Goal: Task Accomplishment & Management: Manage account settings

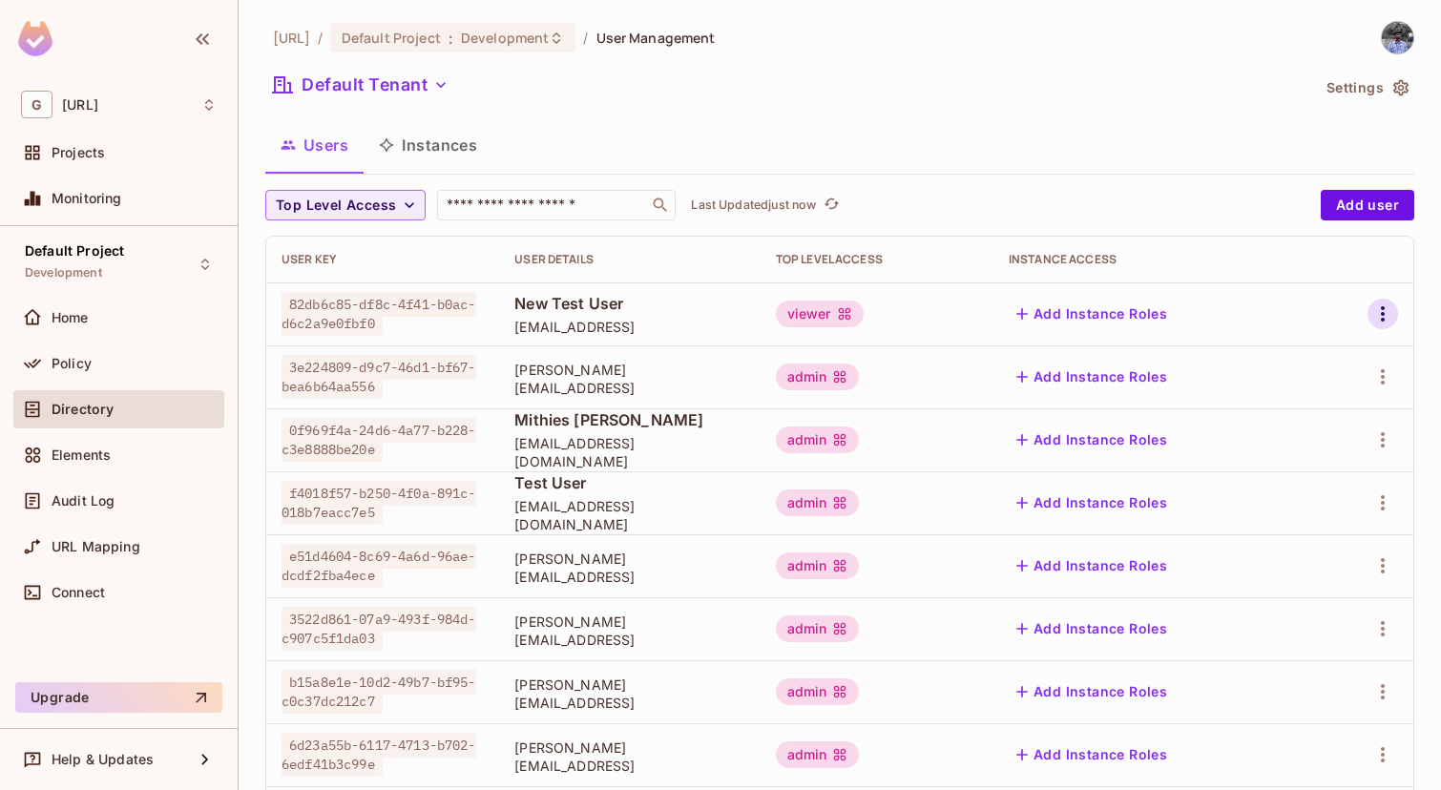
click at [1371, 320] on icon "button" at bounding box center [1382, 314] width 23 height 23
click at [1309, 444] on div "Delete User" at bounding box center [1306, 441] width 75 height 19
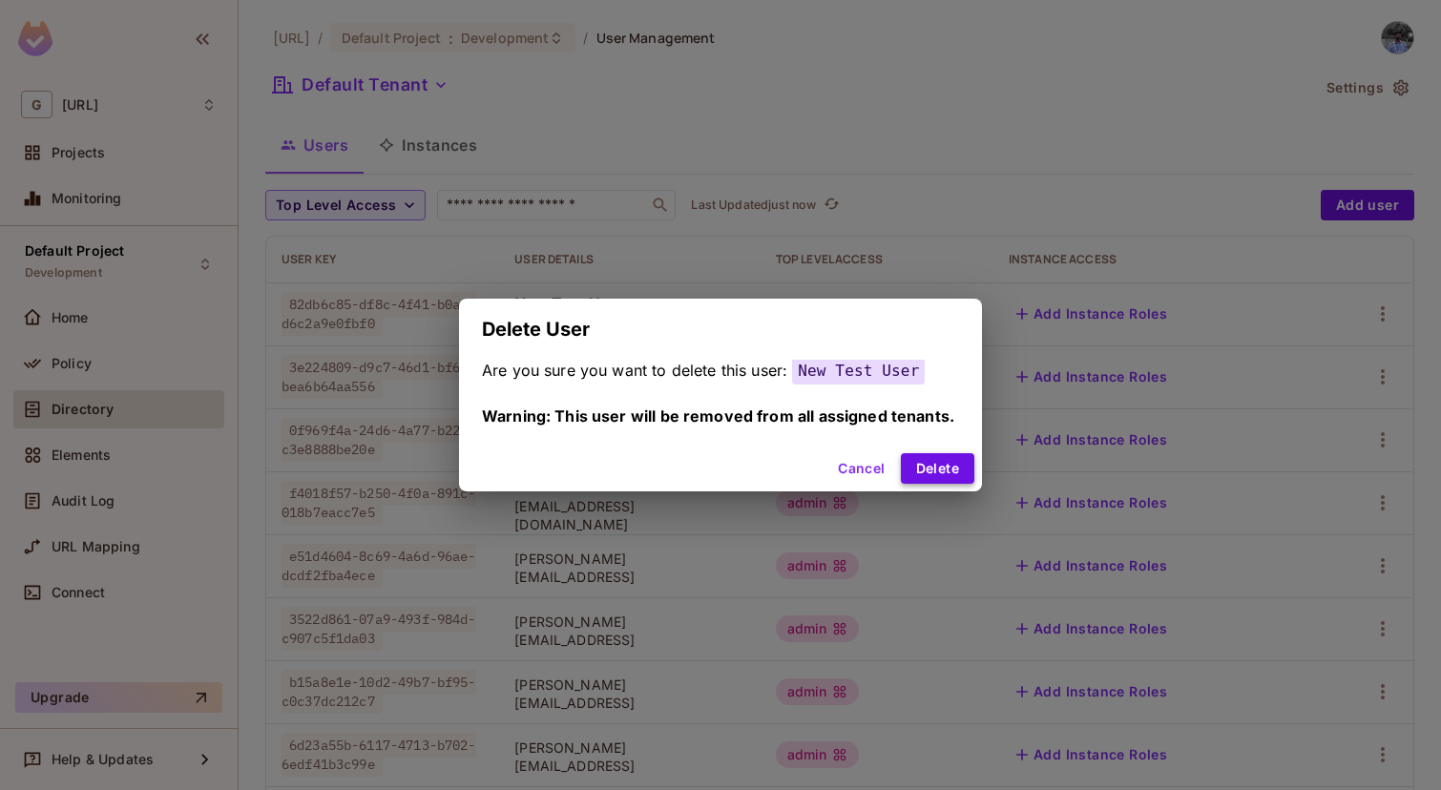
click at [932, 467] on button "Delete" at bounding box center [937, 468] width 73 height 31
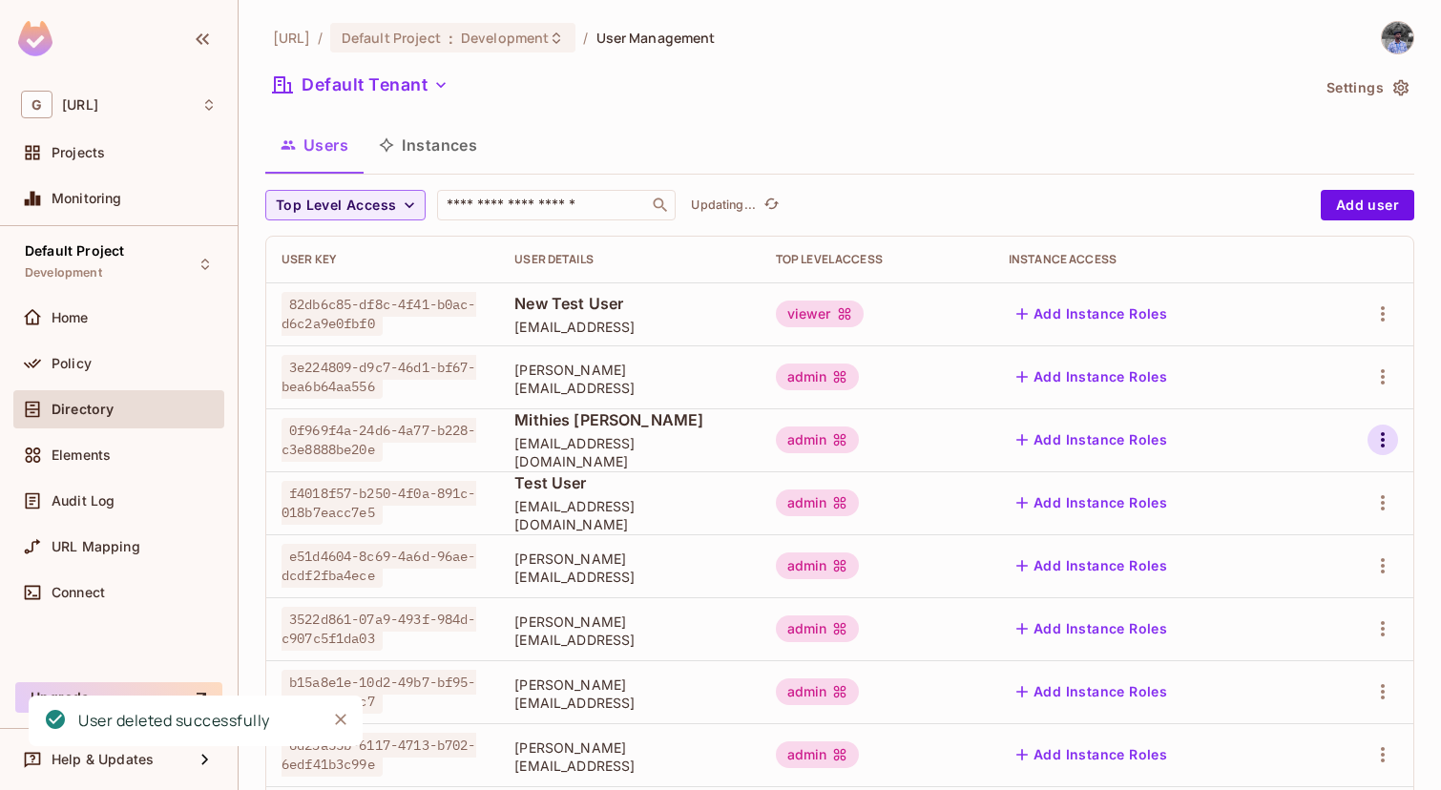
click at [1386, 439] on icon "button" at bounding box center [1382, 440] width 23 height 23
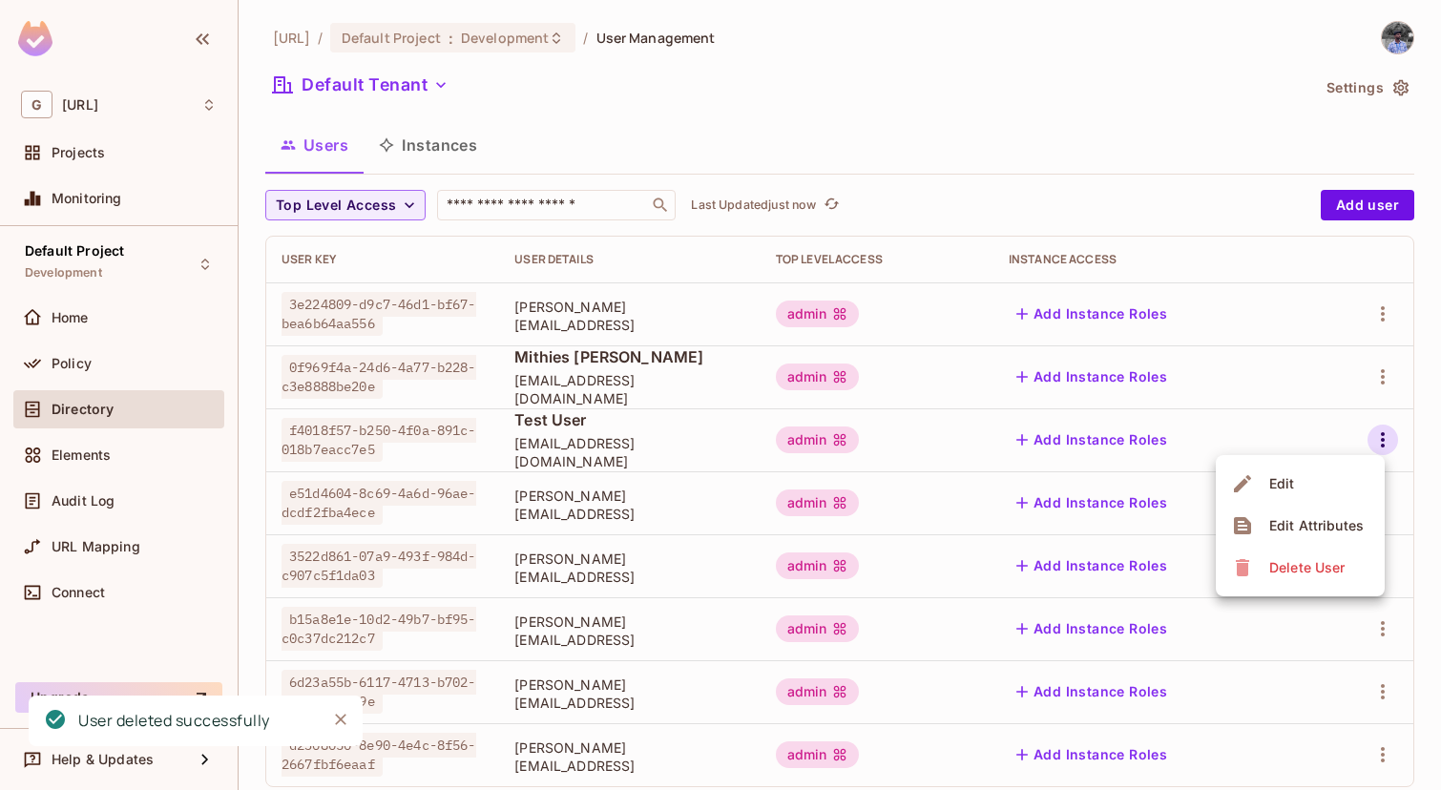
click at [1275, 562] on div "Delete User" at bounding box center [1306, 567] width 75 height 19
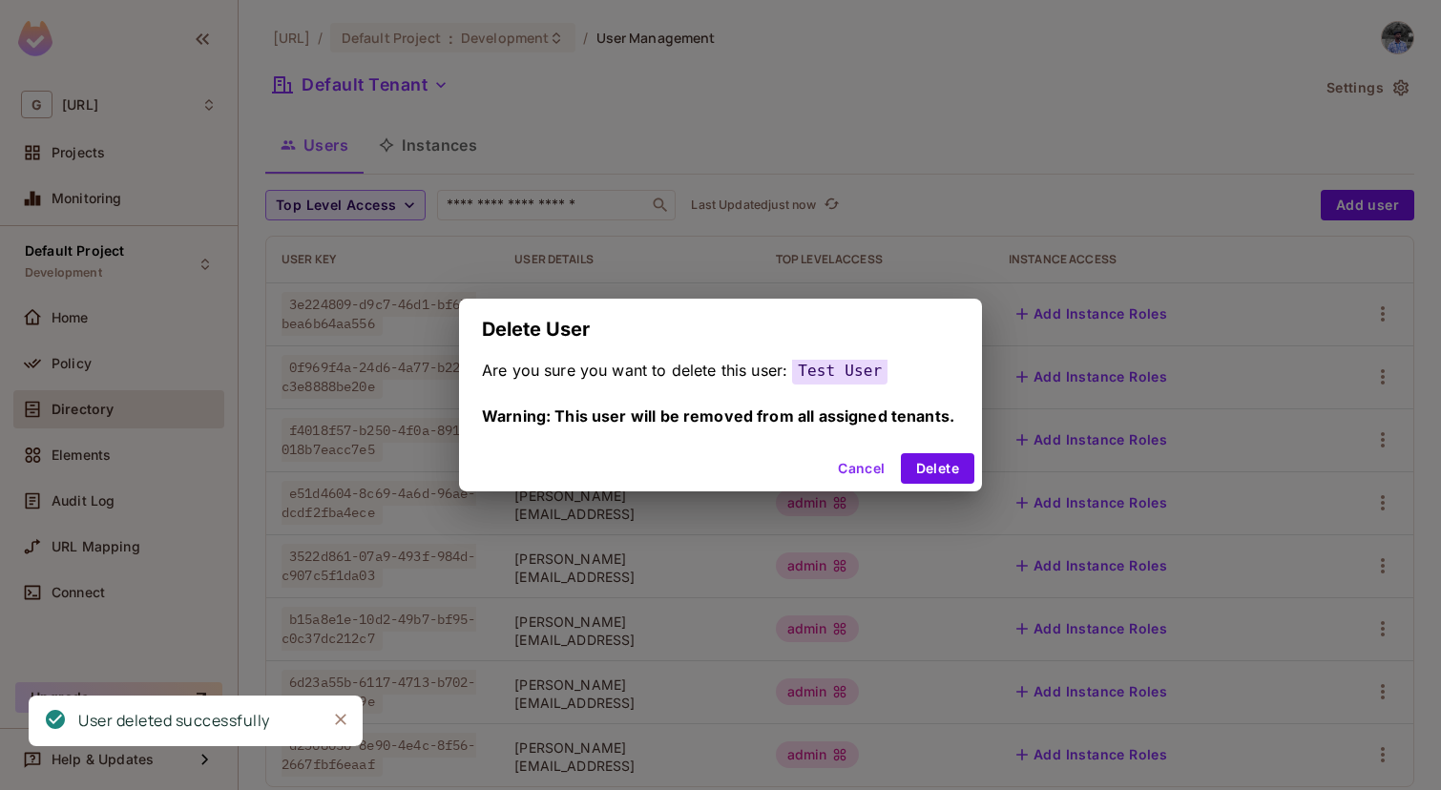
click at [918, 446] on div "Cancel Delete" at bounding box center [720, 469] width 523 height 46
click at [938, 463] on button "Delete" at bounding box center [937, 468] width 73 height 31
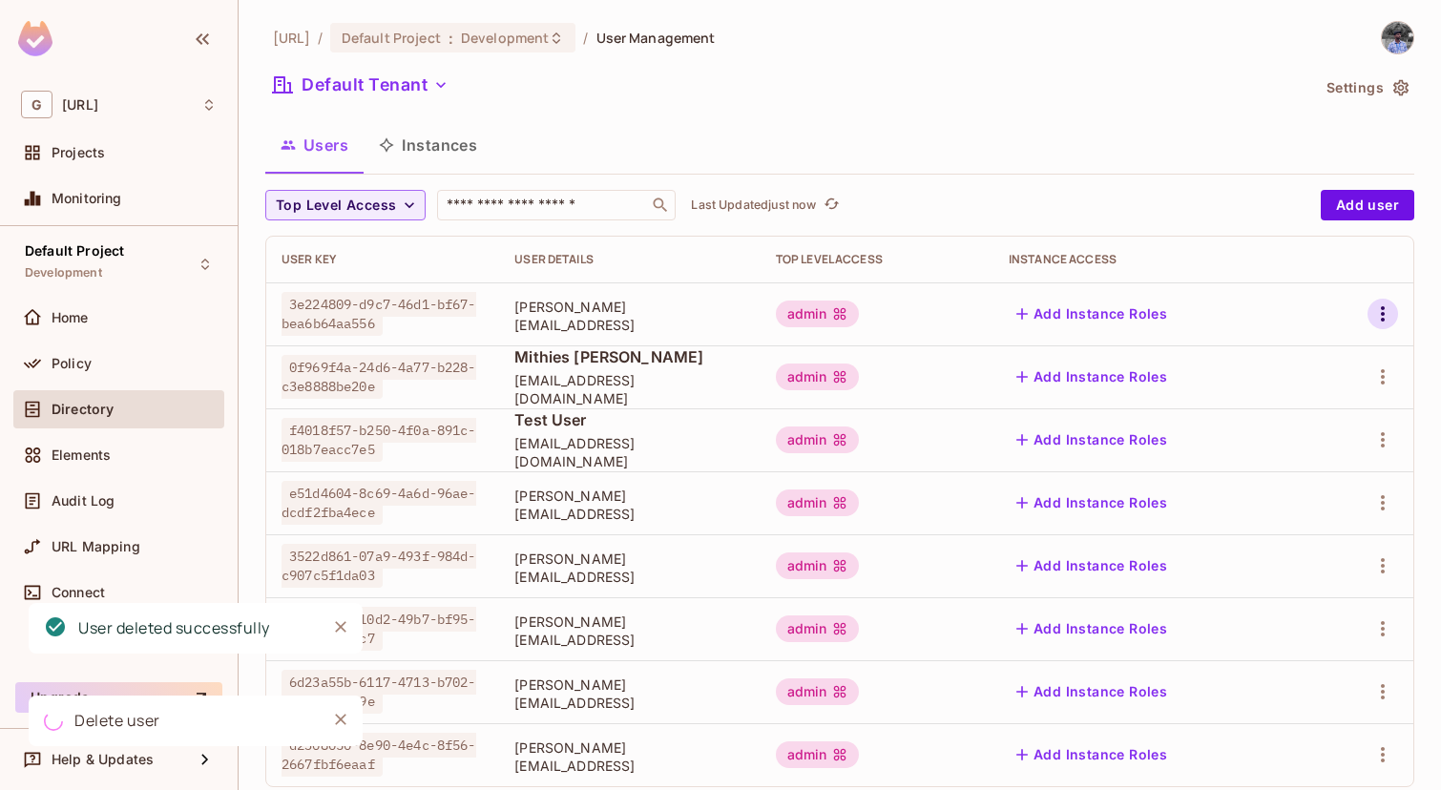
click at [1377, 311] on icon "button" at bounding box center [1382, 314] width 23 height 23
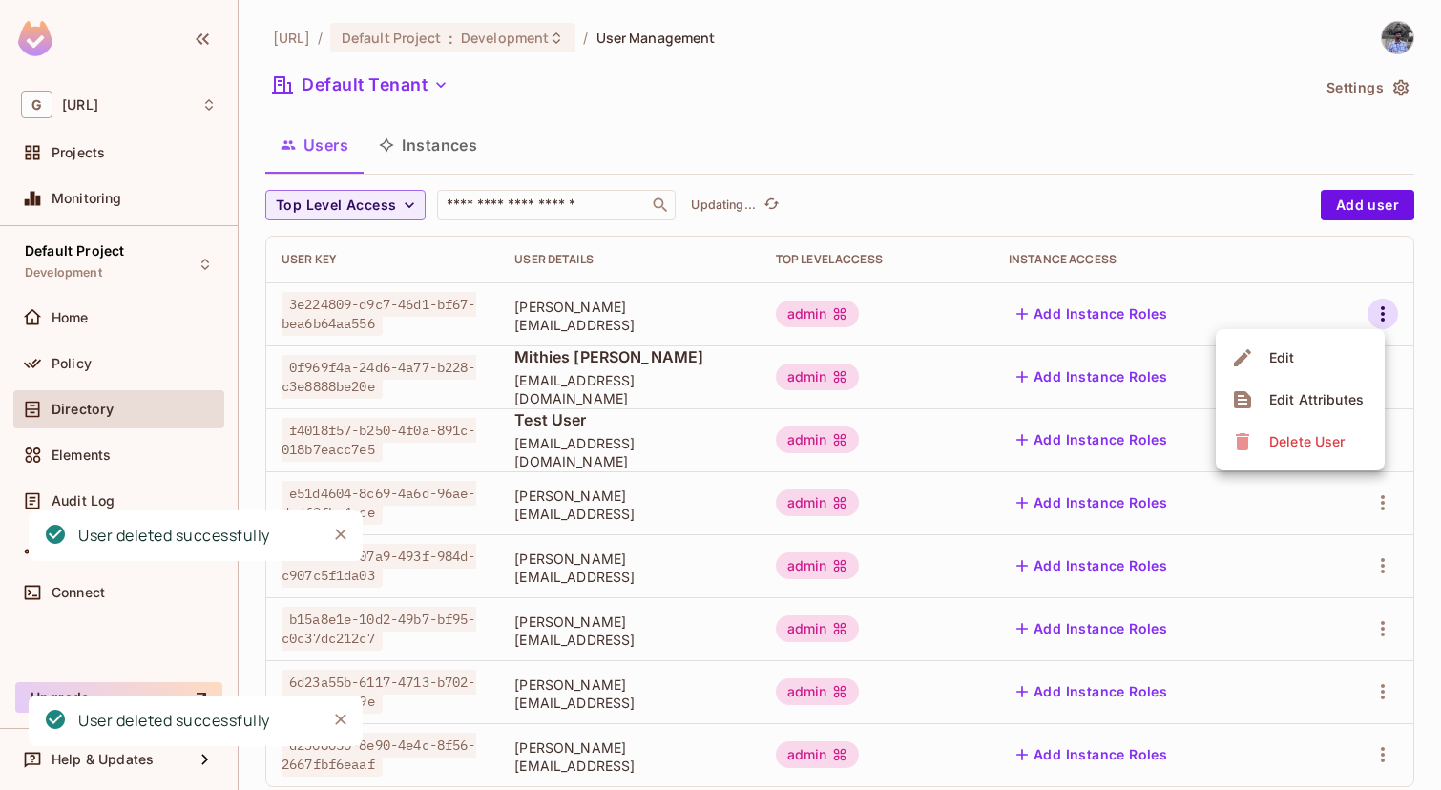
click at [1266, 429] on span "Delete User" at bounding box center [1307, 442] width 87 height 31
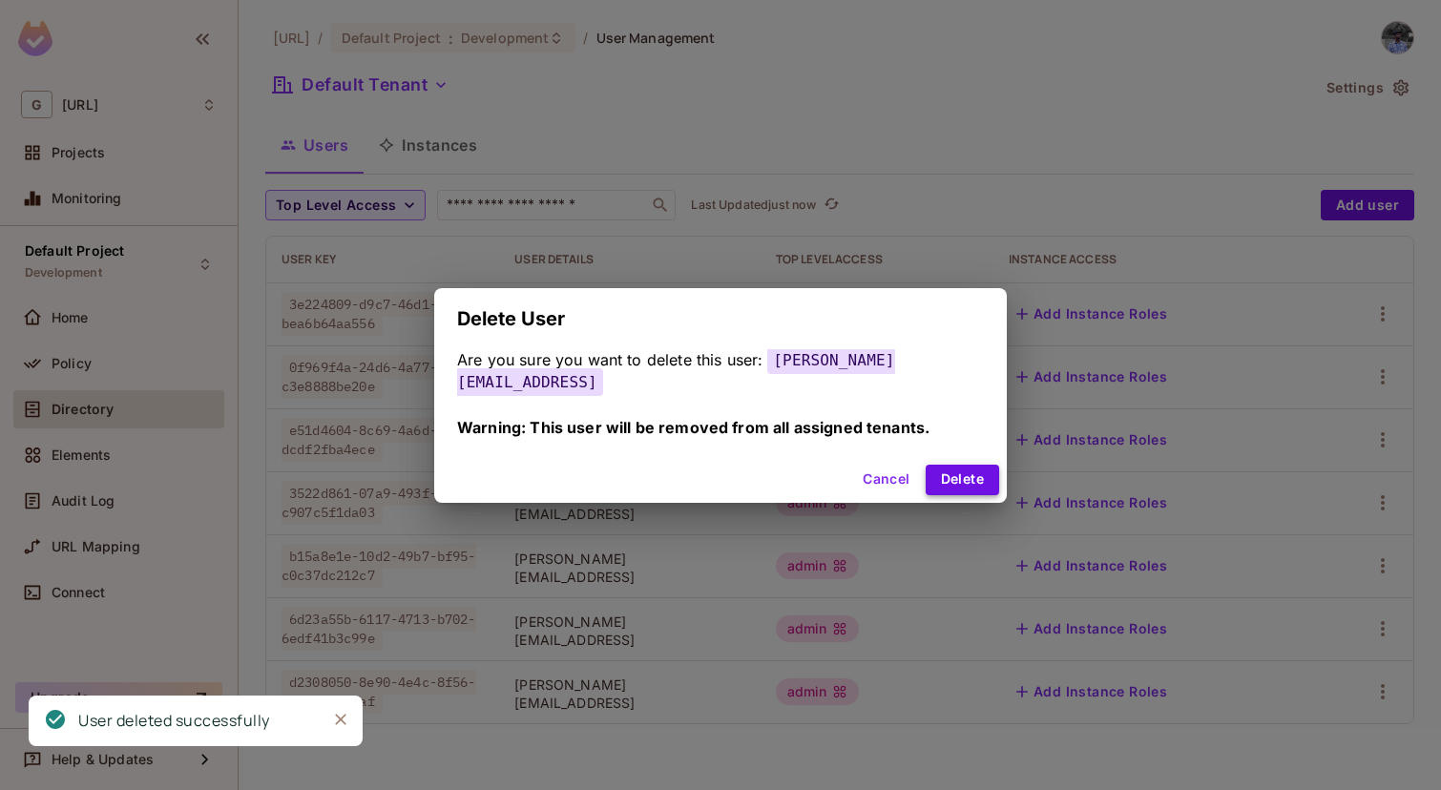
click at [960, 470] on button "Delete" at bounding box center [962, 480] width 73 height 31
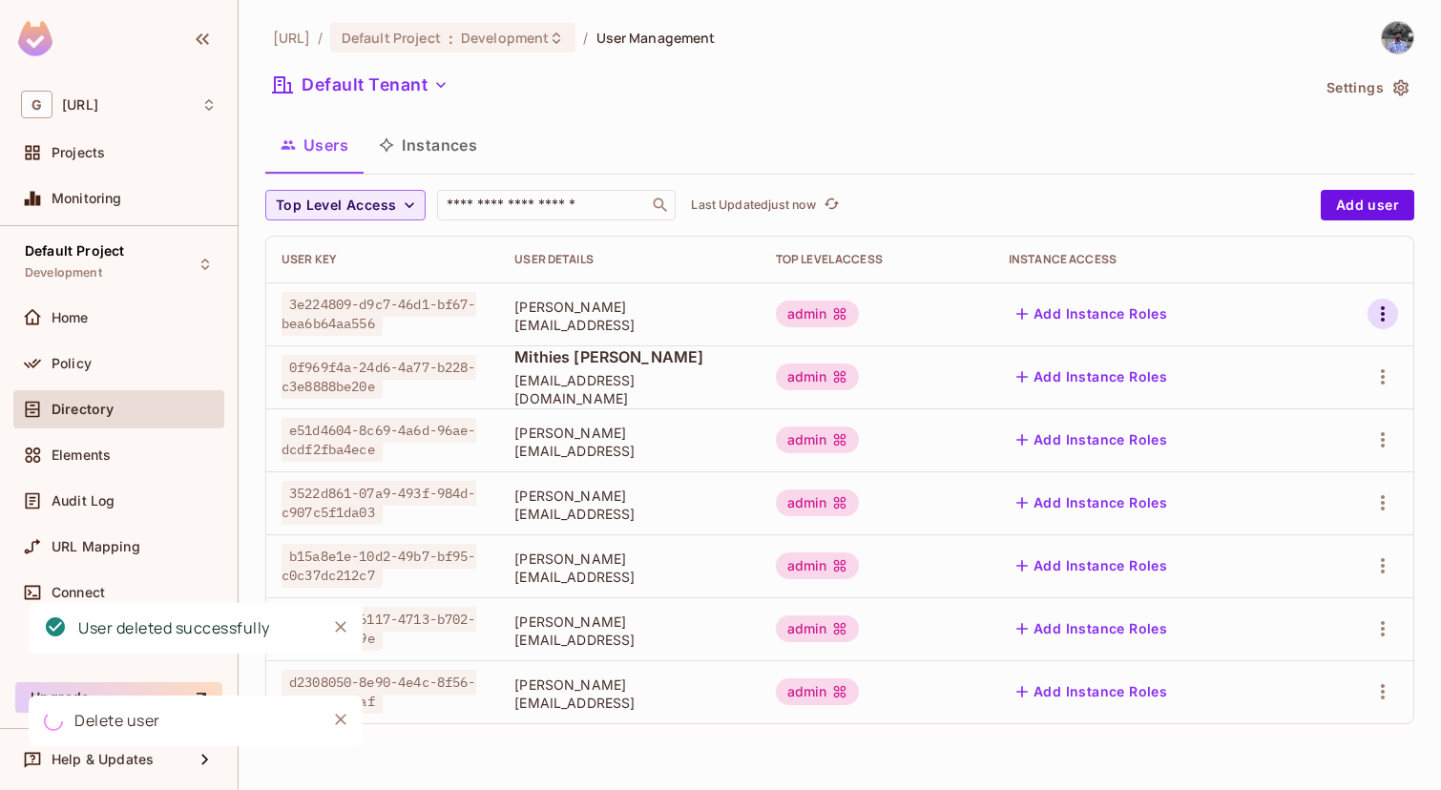
click at [1387, 313] on icon "button" at bounding box center [1382, 314] width 23 height 23
click at [1289, 443] on div "Delete User" at bounding box center [1306, 441] width 75 height 19
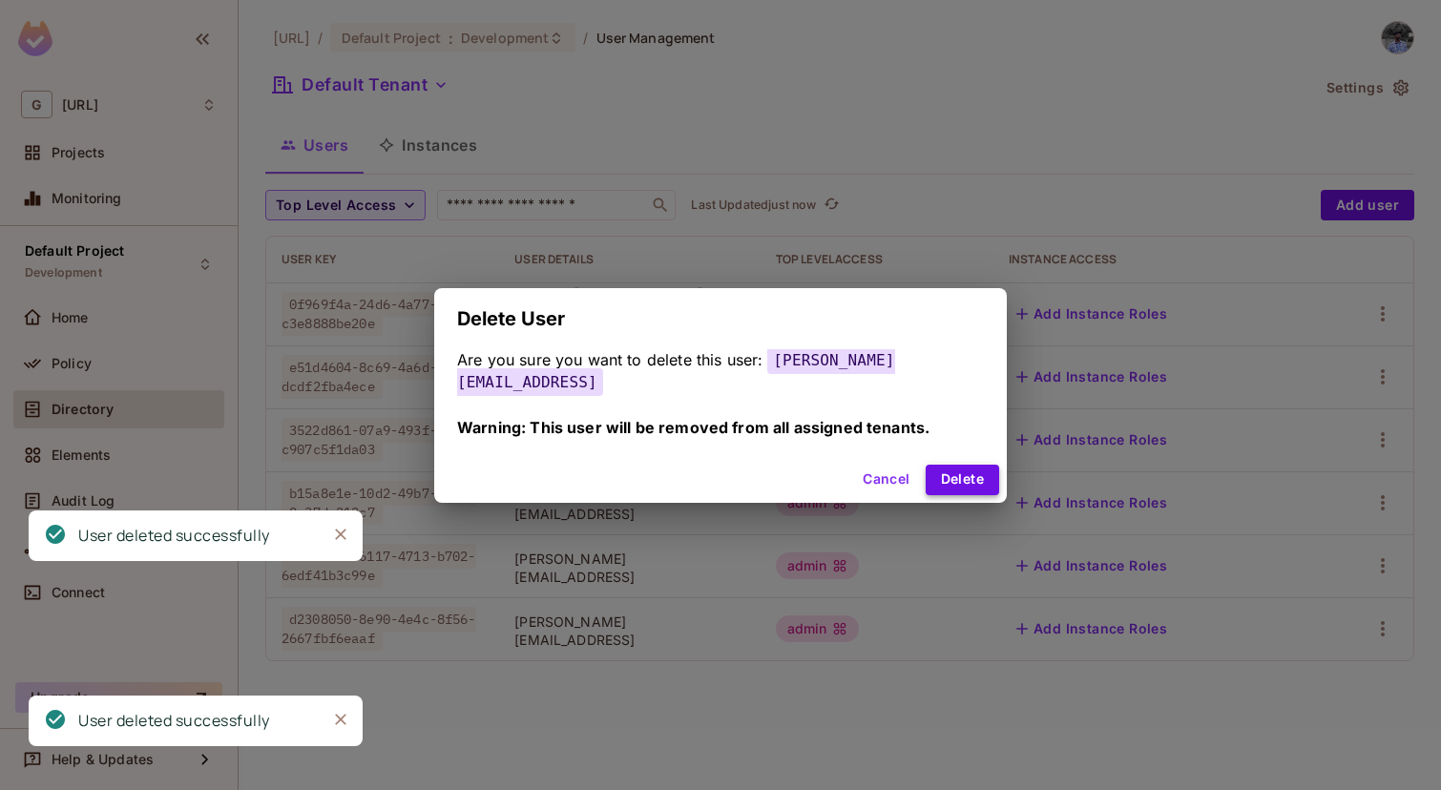
click at [963, 472] on button "Delete" at bounding box center [962, 480] width 73 height 31
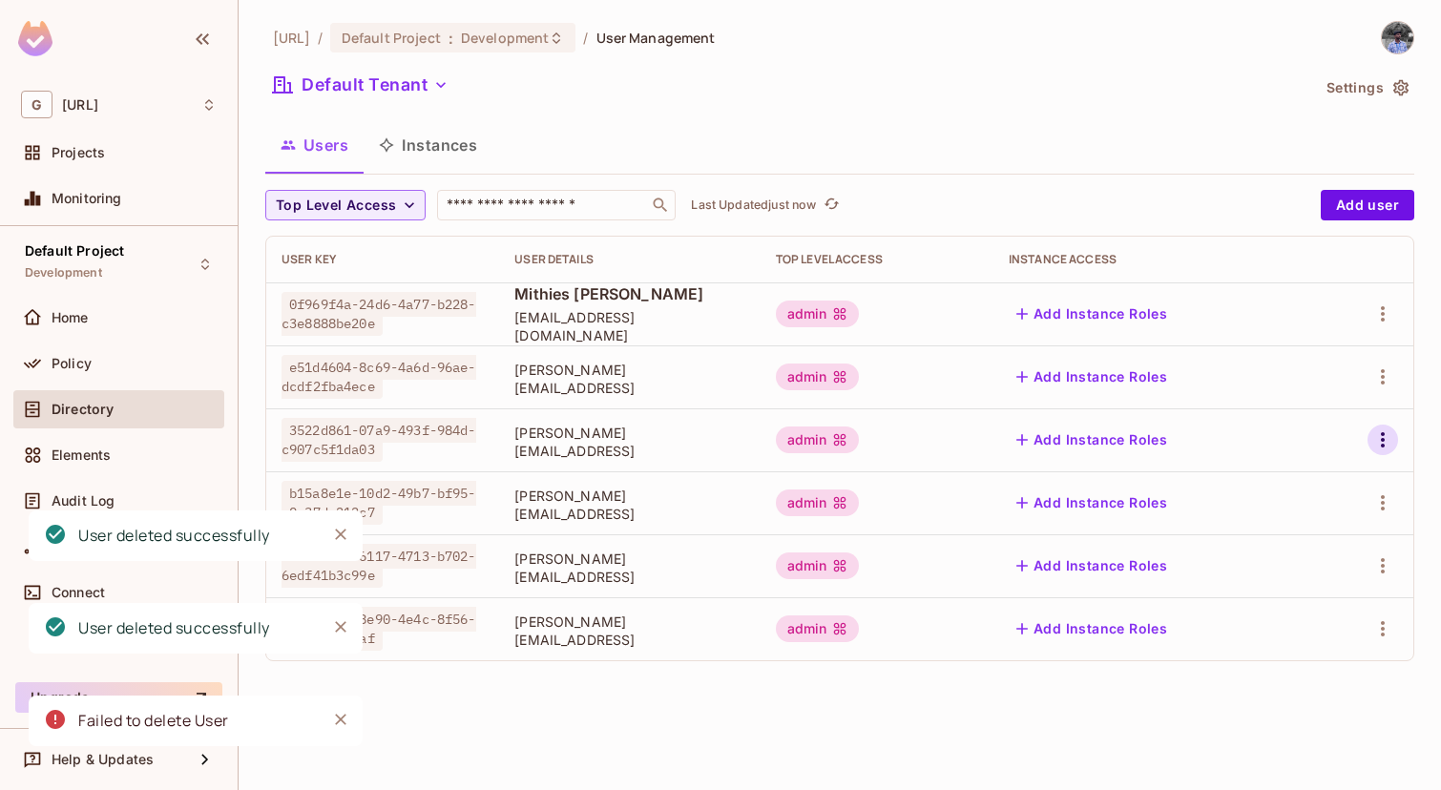
click at [1379, 431] on icon "button" at bounding box center [1382, 440] width 23 height 23
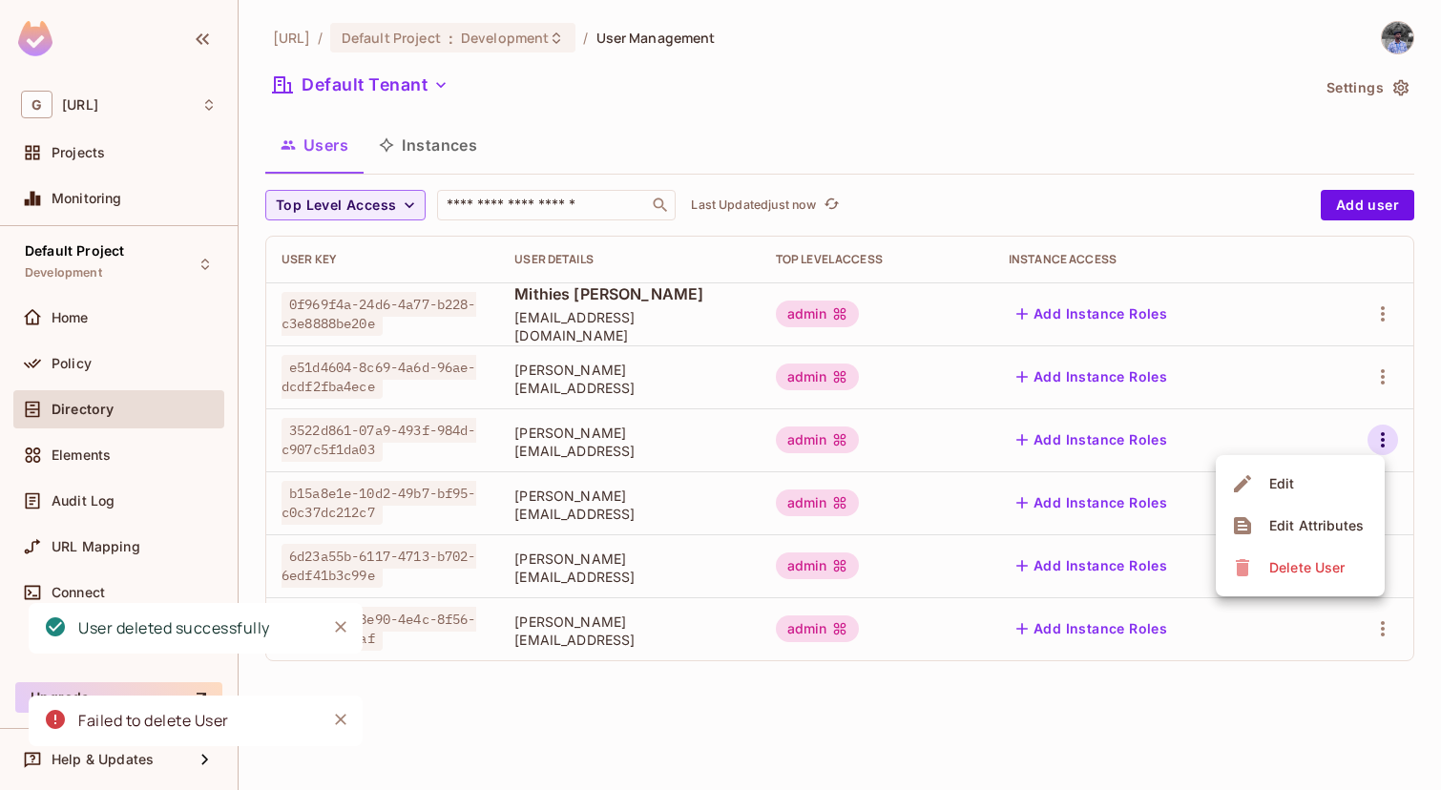
click at [1261, 553] on div "Delete User" at bounding box center [1290, 568] width 119 height 31
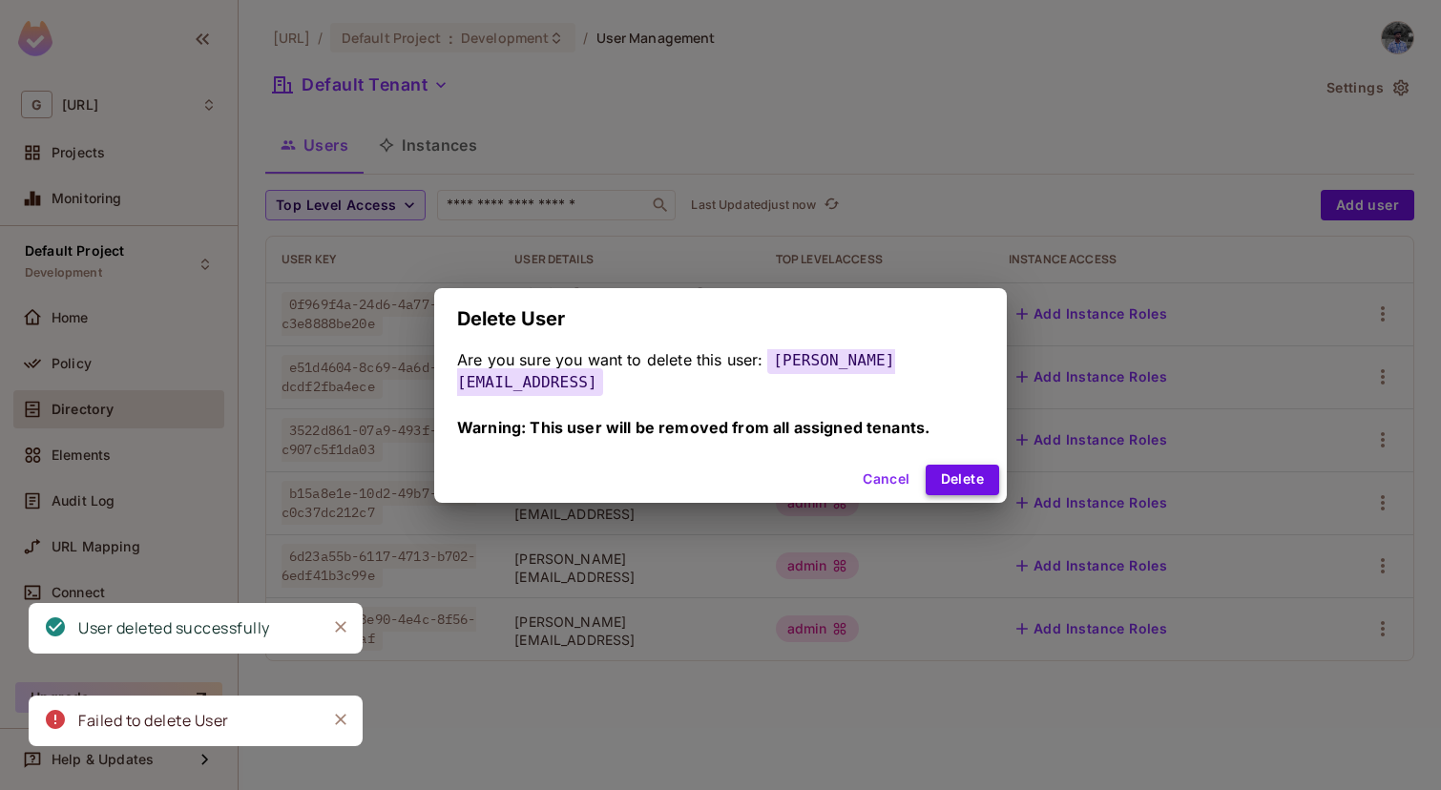
click at [950, 465] on button "Delete" at bounding box center [962, 480] width 73 height 31
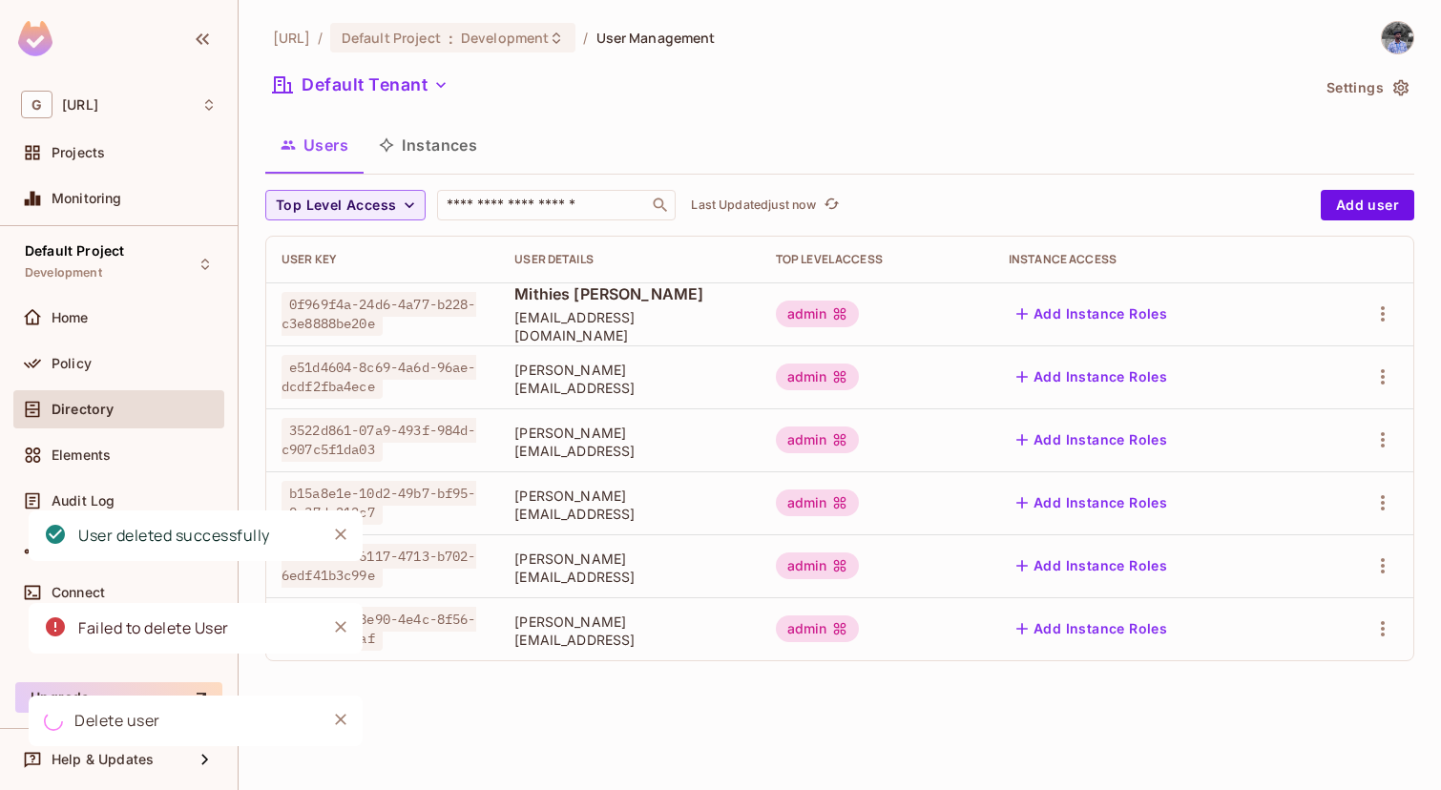
click at [1368, 323] on div at bounding box center [1363, 314] width 69 height 31
click at [1376, 320] on icon "button" at bounding box center [1382, 314] width 23 height 23
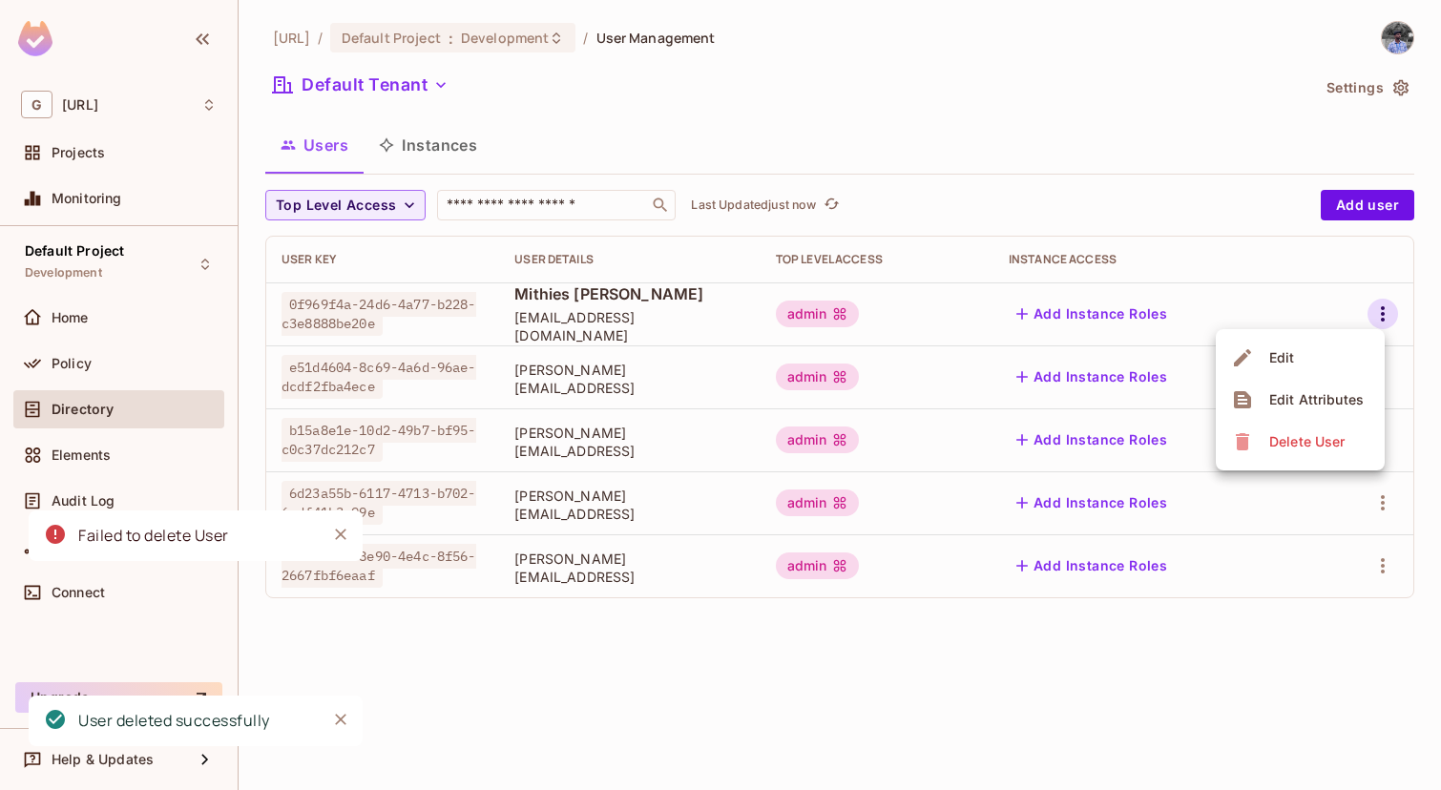
click at [1282, 448] on div "Delete User" at bounding box center [1306, 441] width 75 height 19
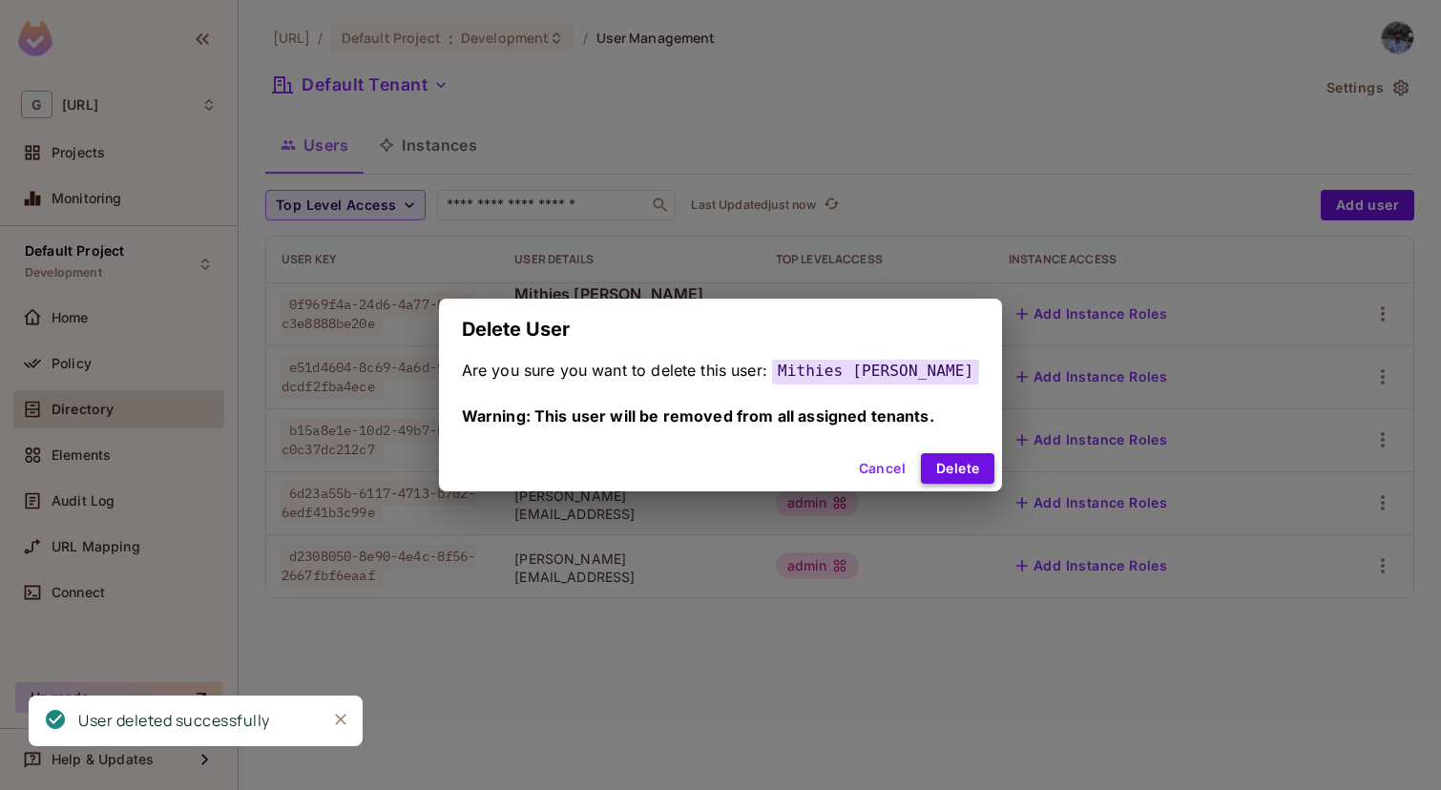
click at [939, 468] on button "Delete" at bounding box center [957, 468] width 73 height 31
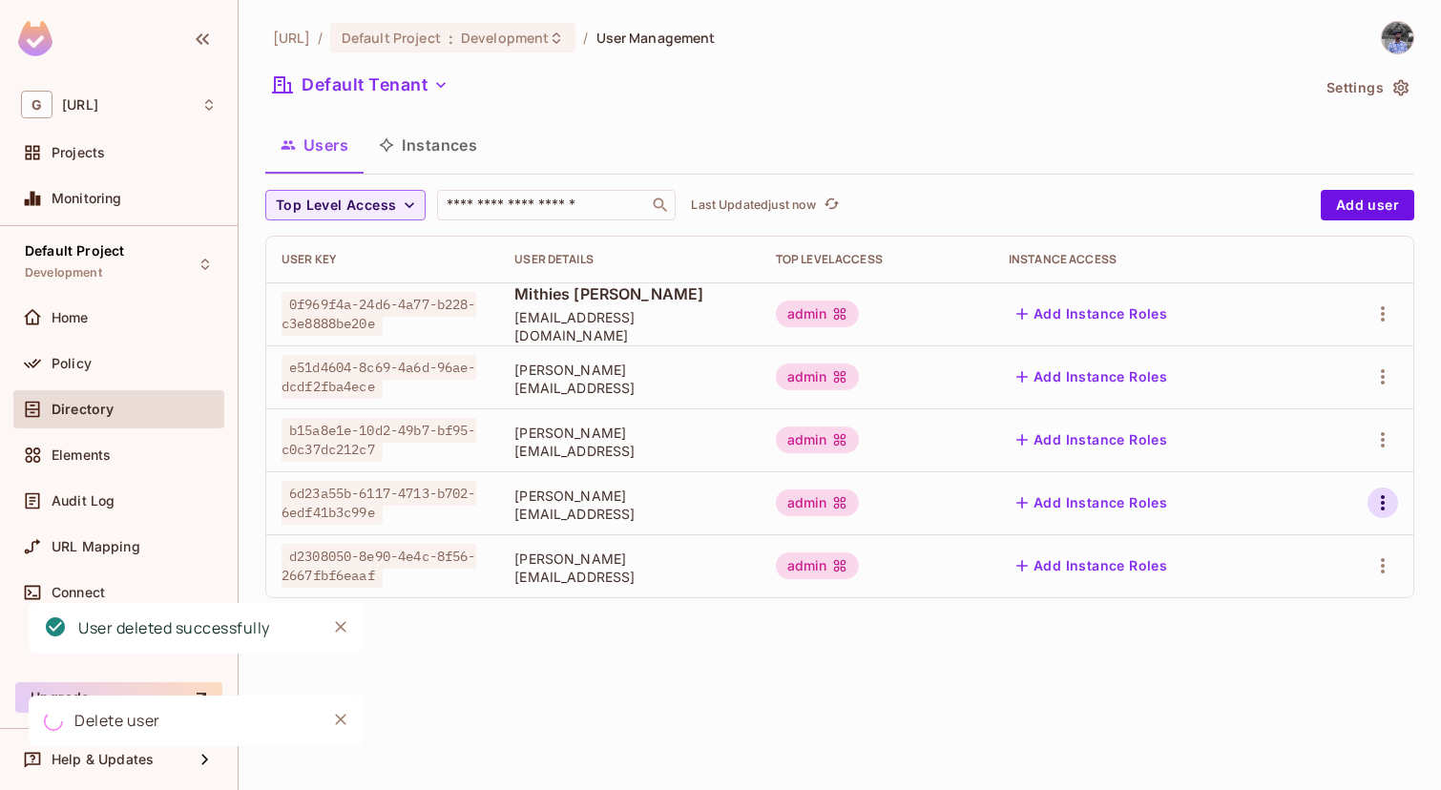
click at [1376, 494] on icon "button" at bounding box center [1382, 502] width 23 height 23
click at [1301, 621] on div "Delete User" at bounding box center [1306, 630] width 75 height 19
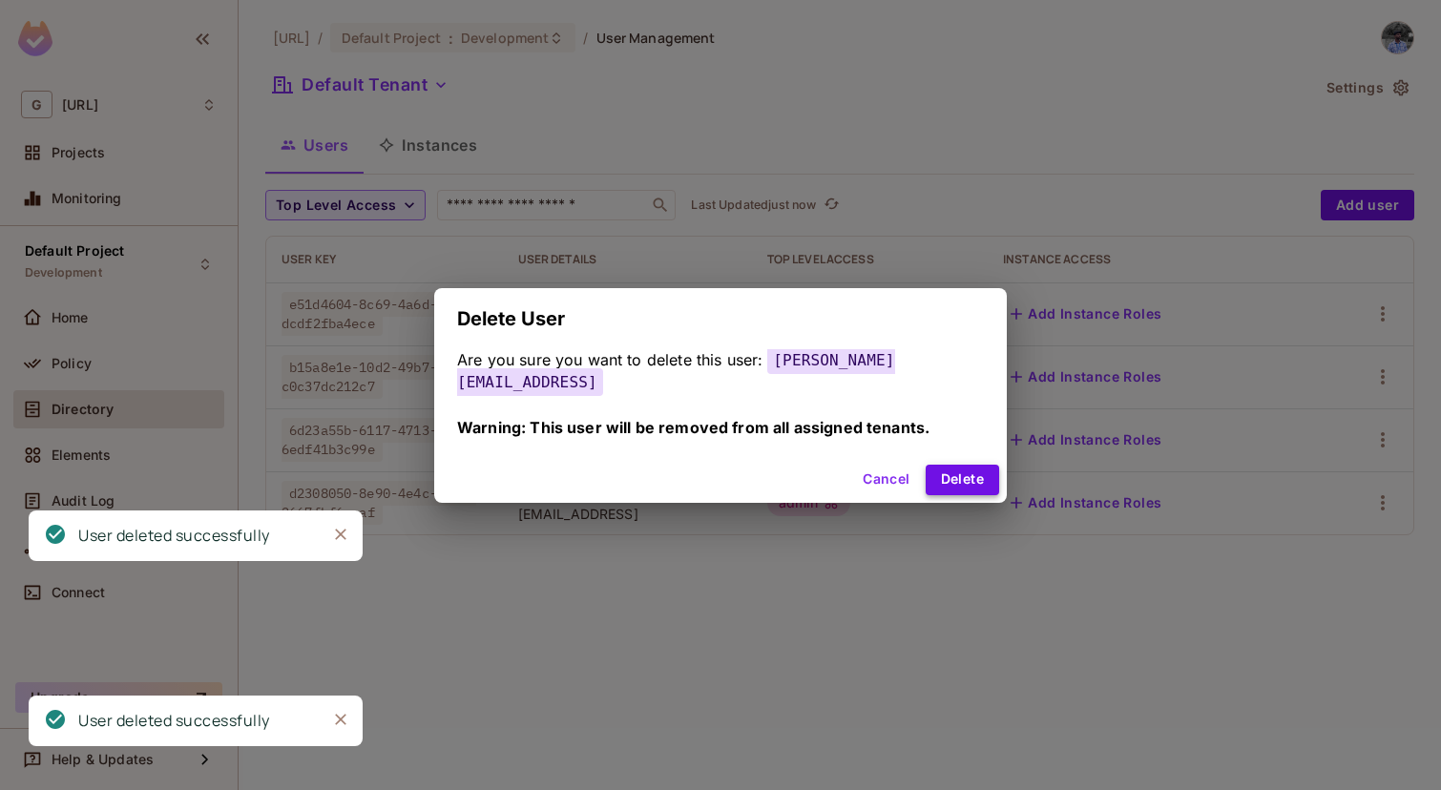
click at [954, 465] on button "Delete" at bounding box center [962, 480] width 73 height 31
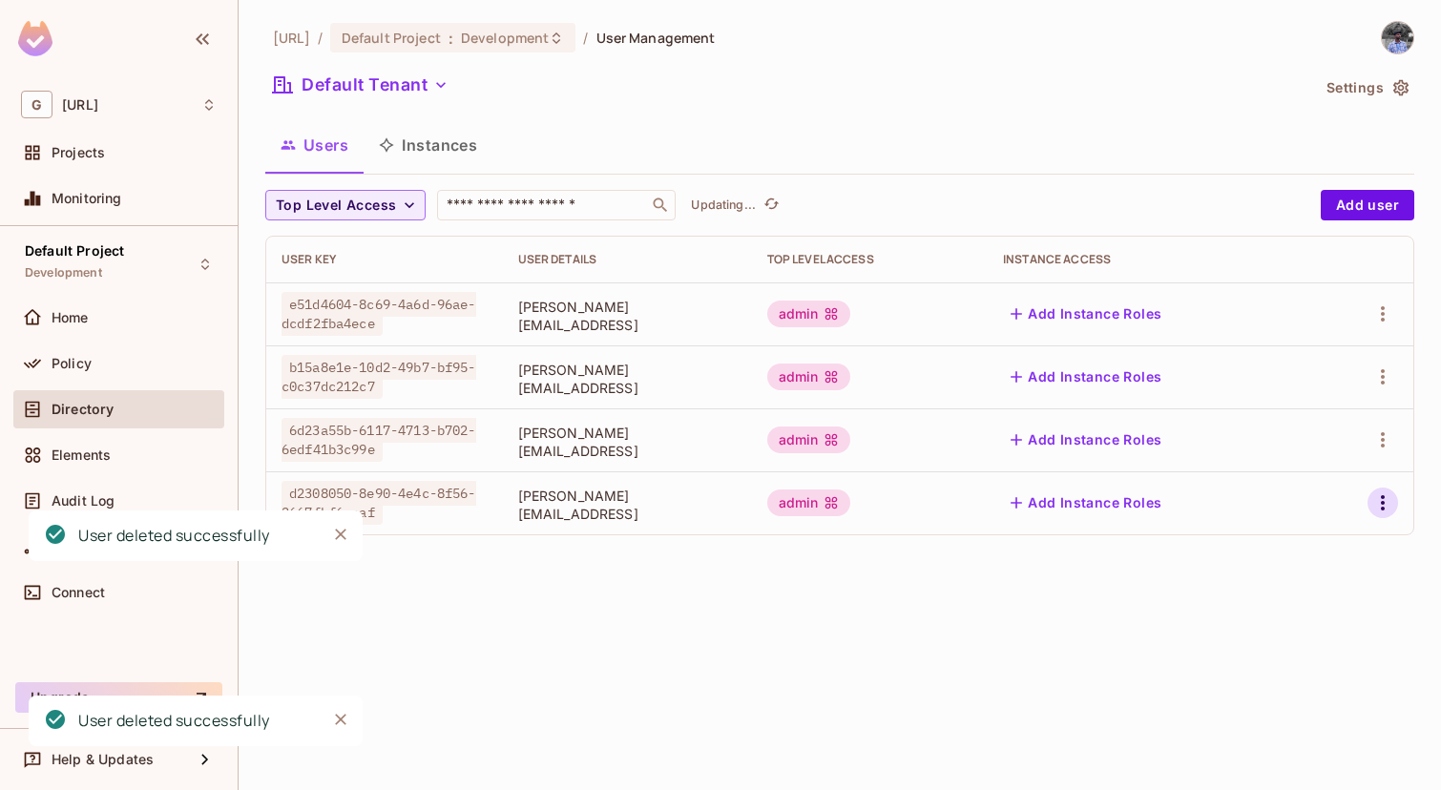
click at [1385, 509] on icon "button" at bounding box center [1382, 502] width 23 height 23
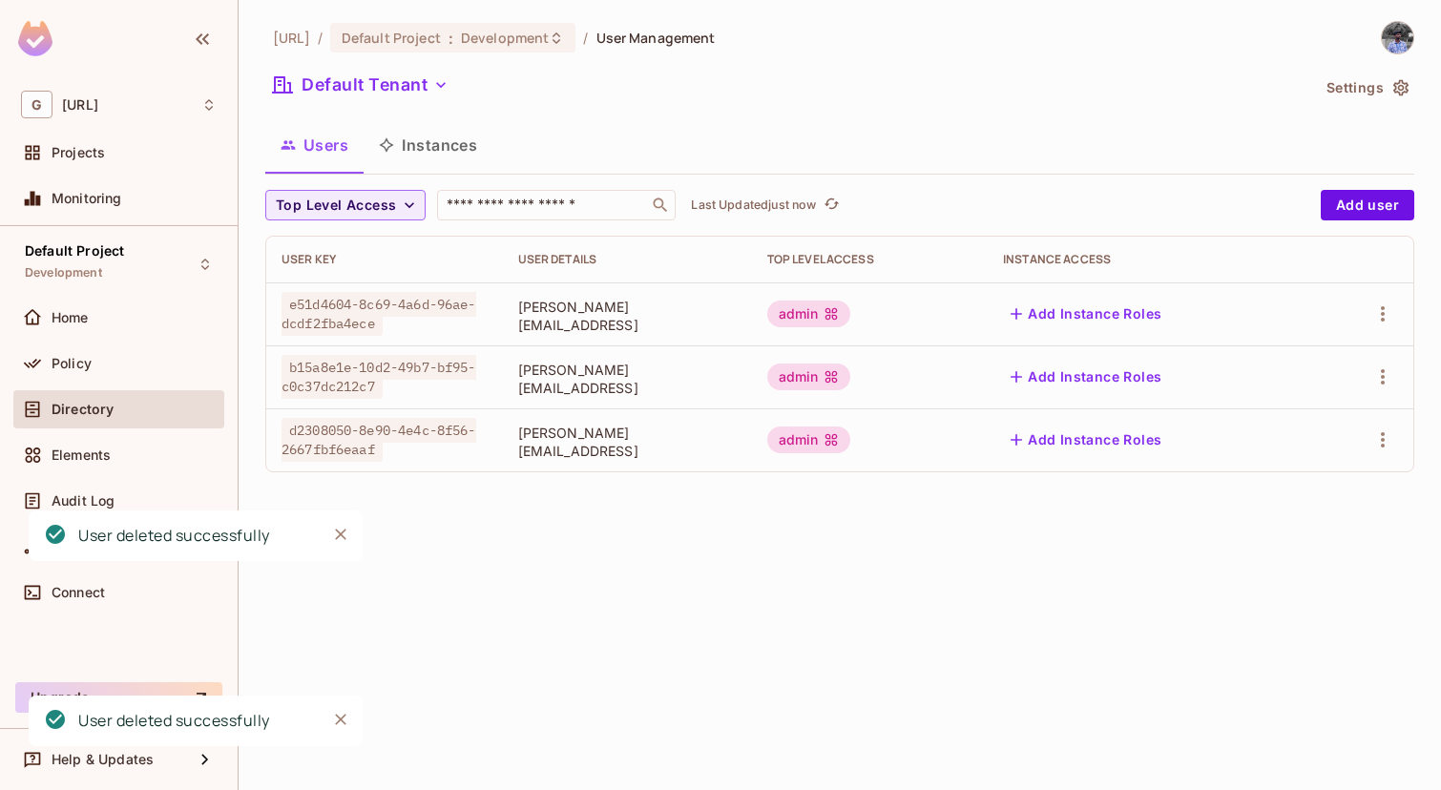
click at [1395, 419] on td at bounding box center [1362, 439] width 101 height 63
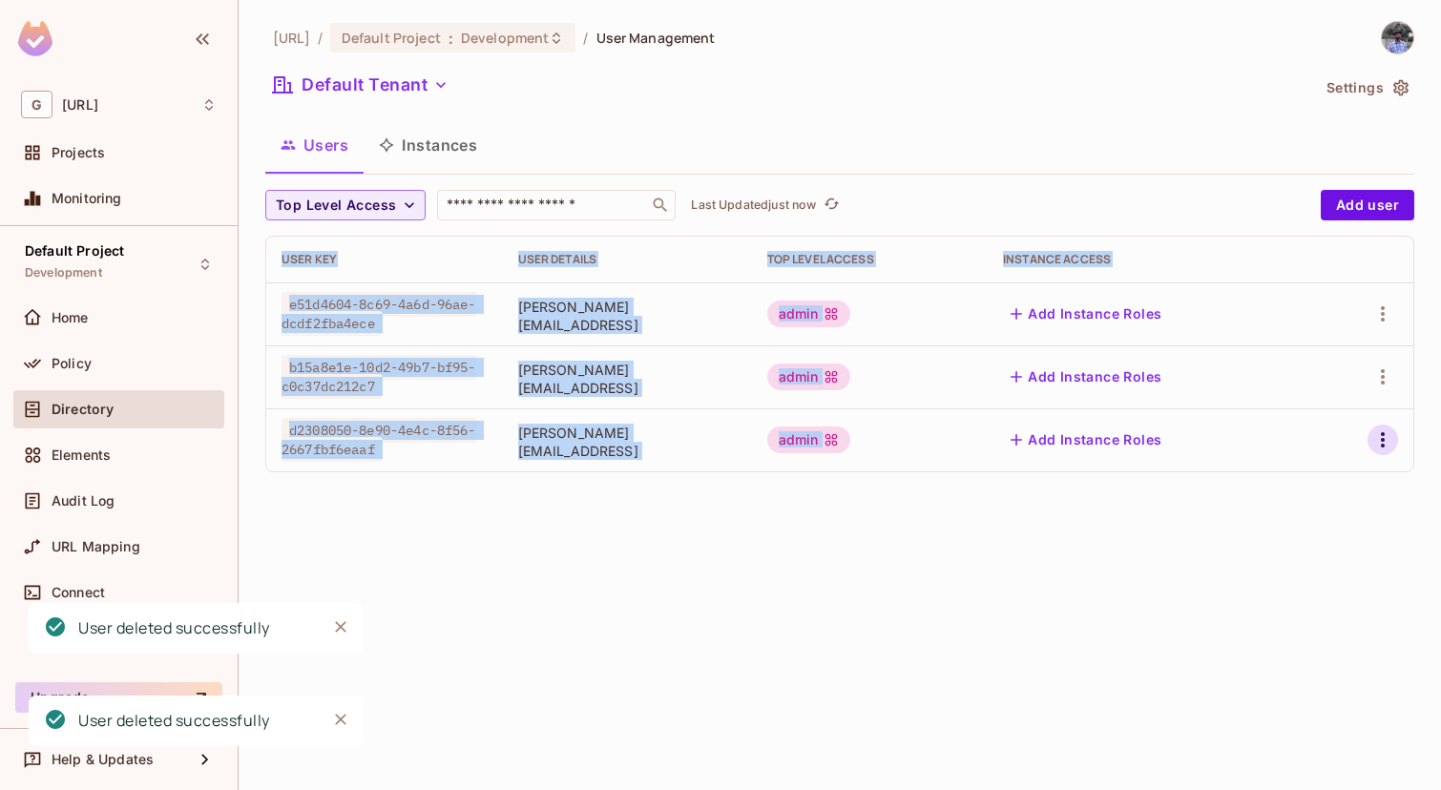
click at [1381, 438] on icon "button" at bounding box center [1382, 440] width 23 height 23
click at [1273, 571] on div "Delete User" at bounding box center [1306, 567] width 75 height 19
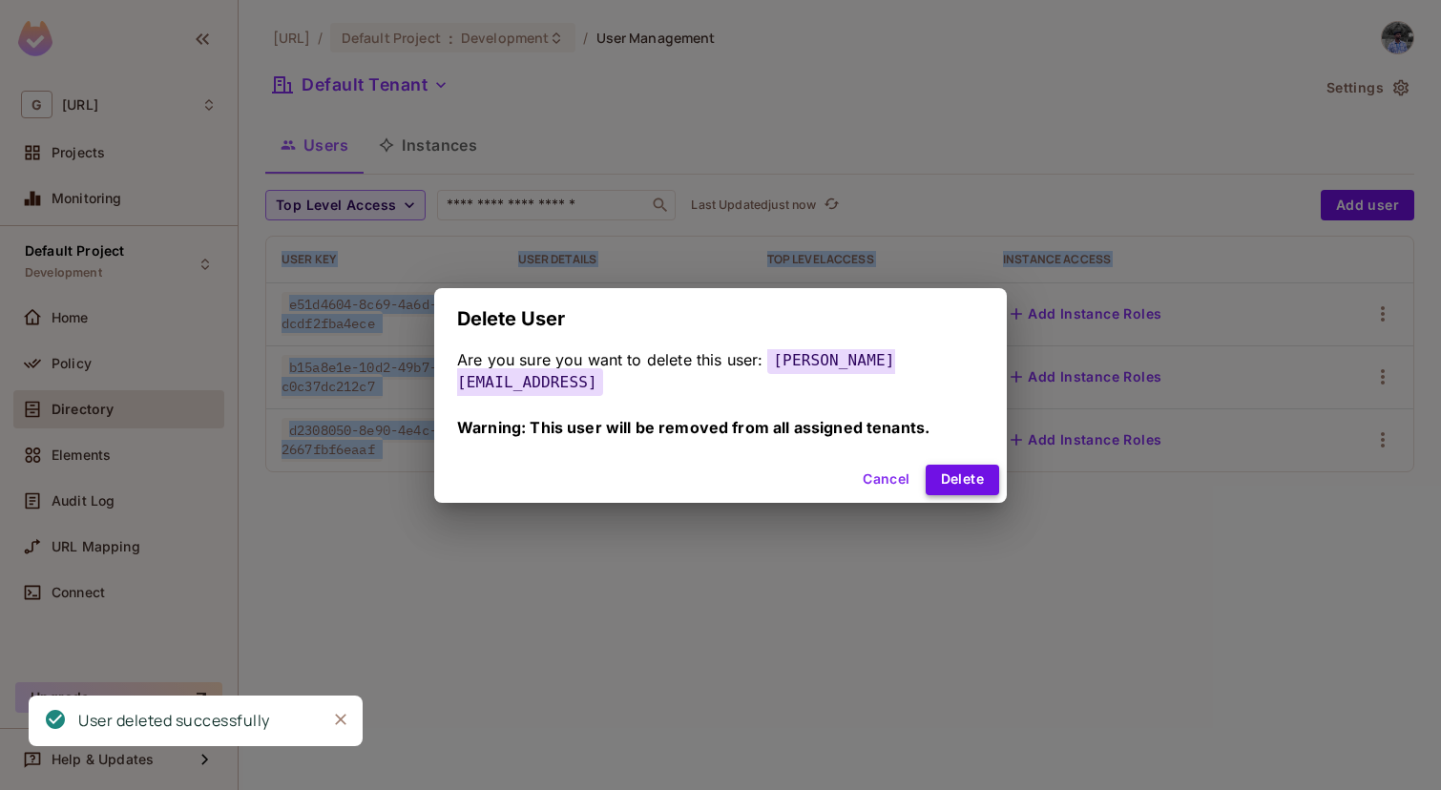
click at [926, 473] on button "Delete" at bounding box center [962, 480] width 73 height 31
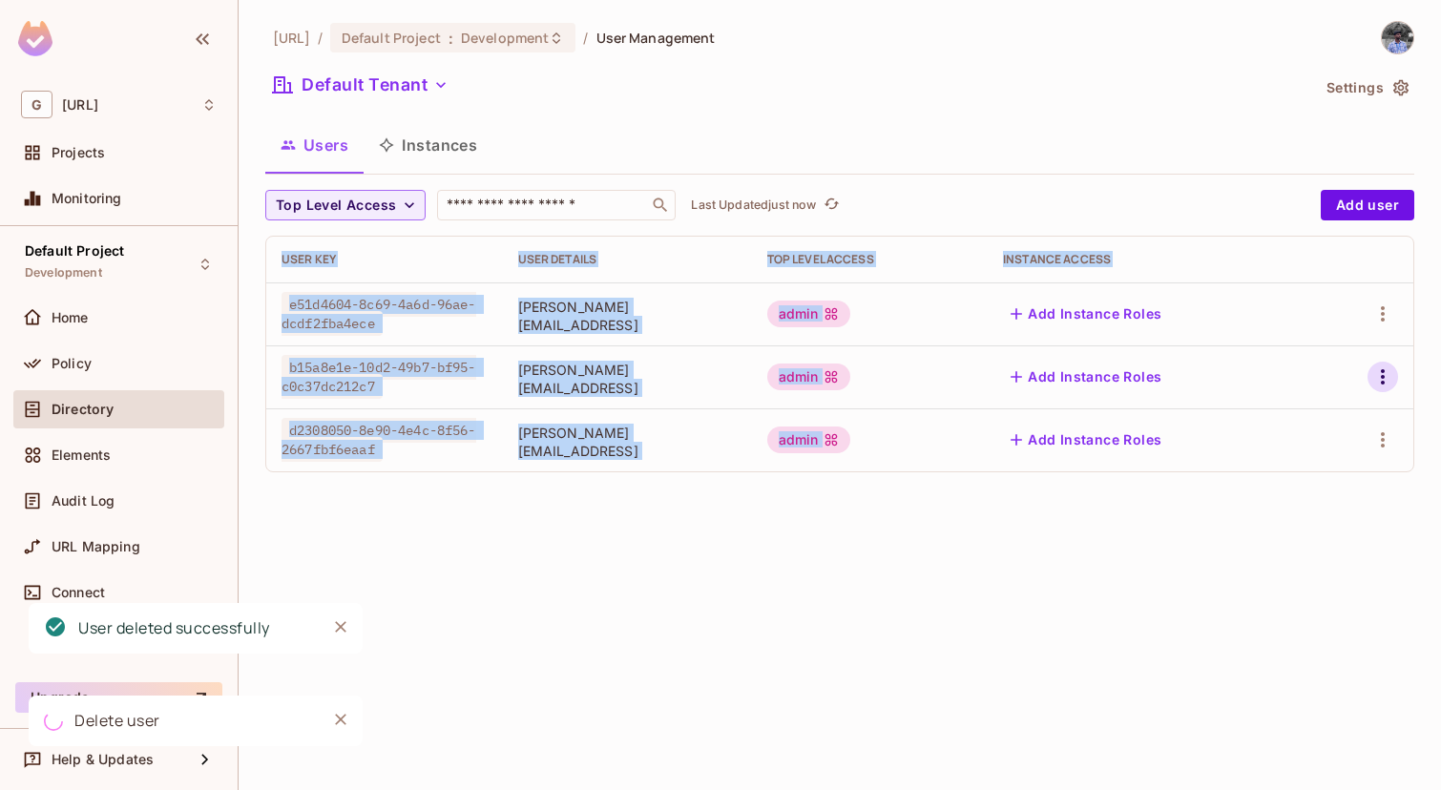
click at [1384, 379] on icon "button" at bounding box center [1382, 377] width 23 height 23
click at [1285, 510] on div "Delete User" at bounding box center [1306, 504] width 75 height 19
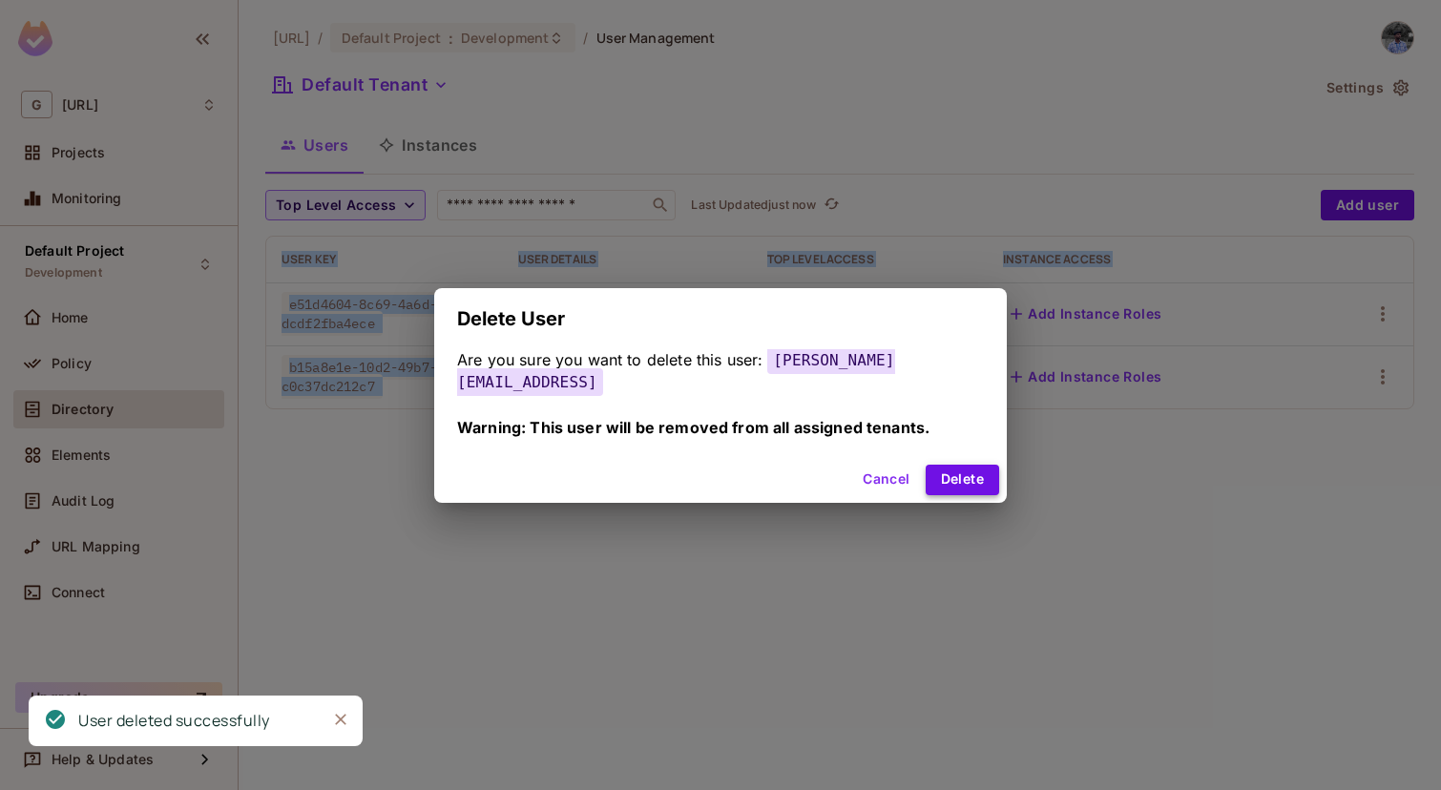
click at [954, 471] on button "Delete" at bounding box center [962, 480] width 73 height 31
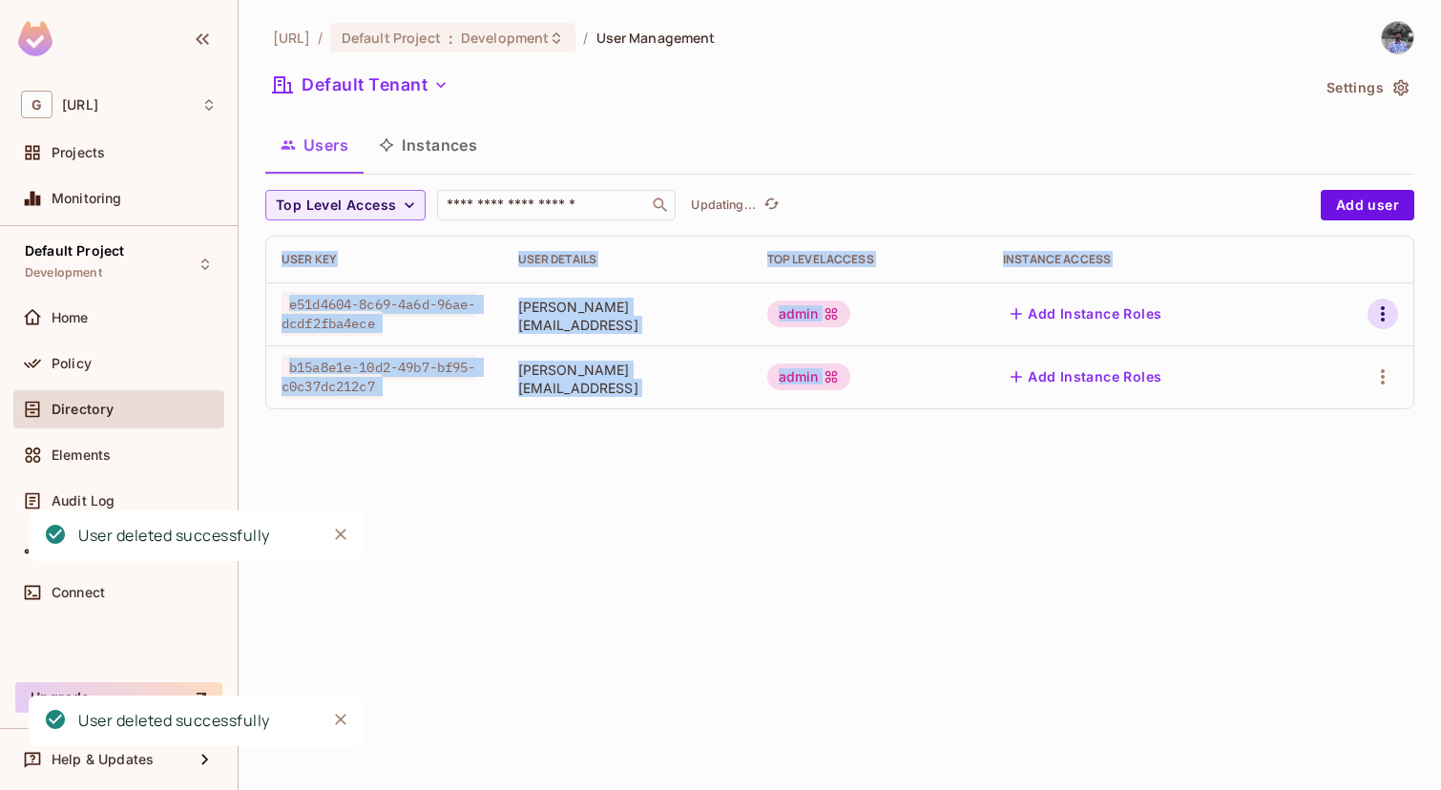
click at [1377, 318] on icon "button" at bounding box center [1382, 314] width 23 height 23
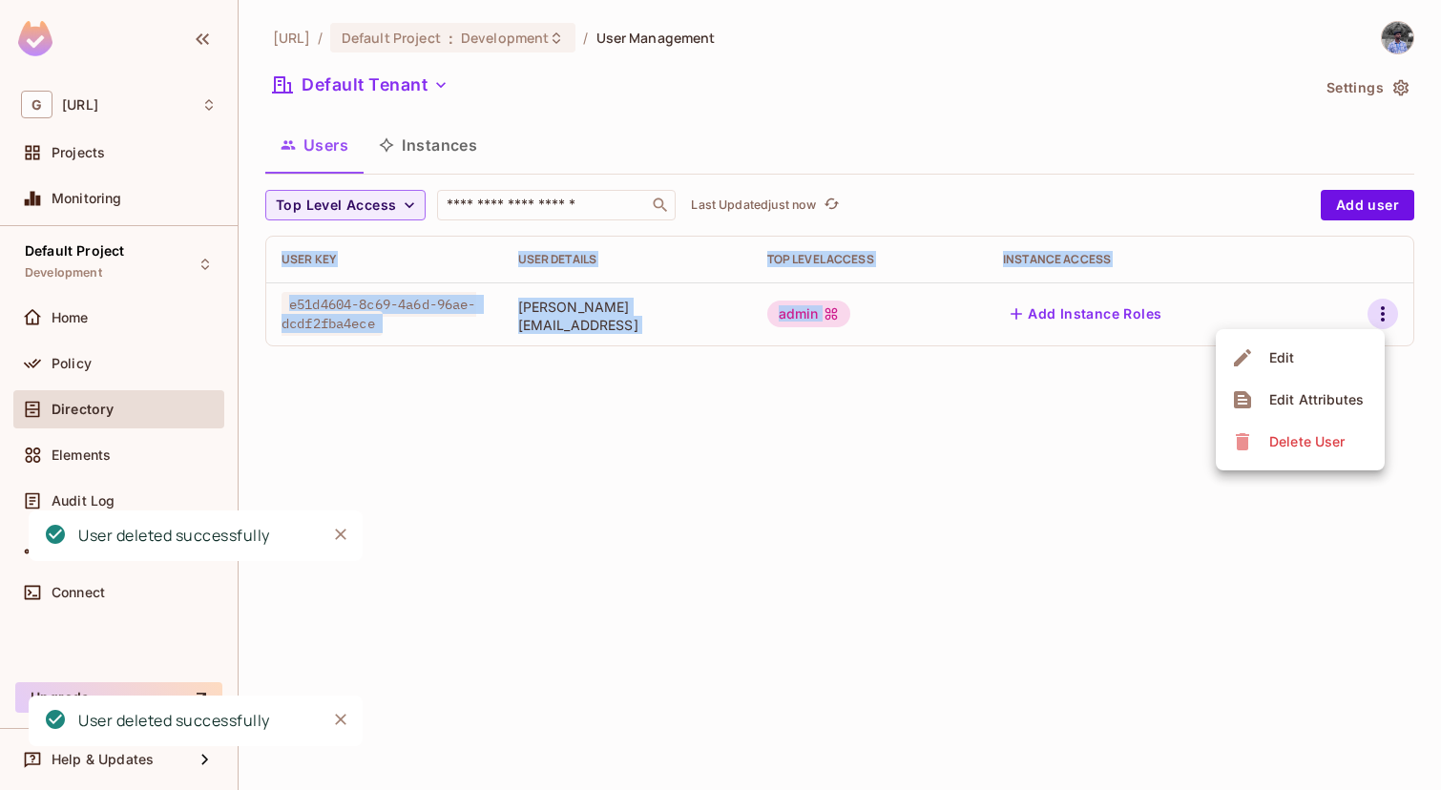
click at [1298, 439] on div "Delete User" at bounding box center [1306, 441] width 75 height 19
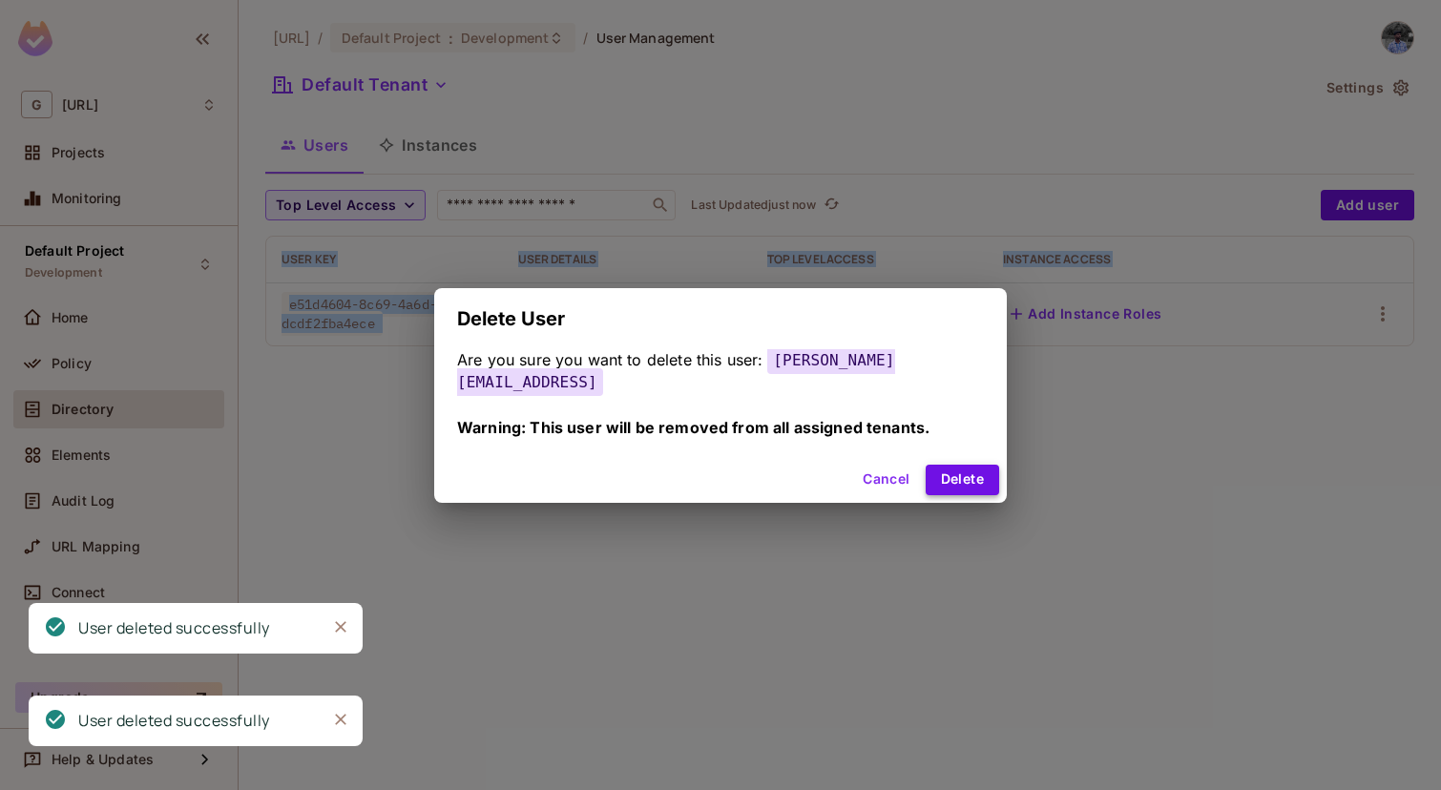
click at [926, 474] on button "Delete" at bounding box center [962, 480] width 73 height 31
